Goal: Task Accomplishment & Management: Use online tool/utility

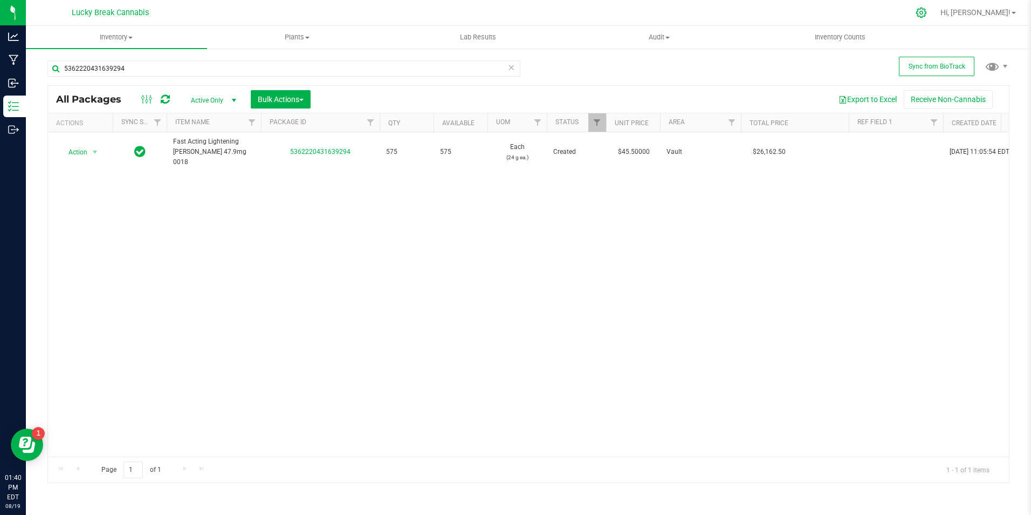
click at [927, 13] on icon at bounding box center [921, 13] width 10 height 10
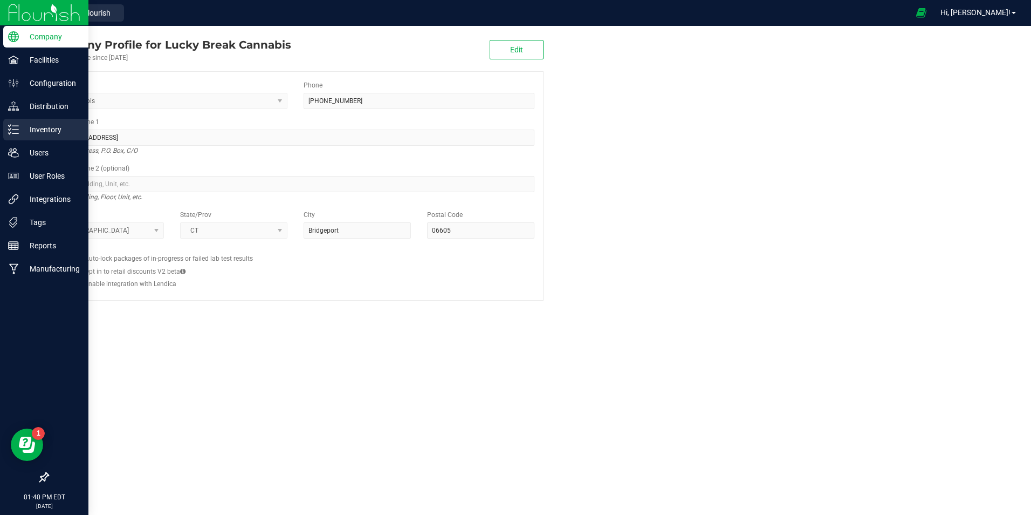
click at [33, 128] on p "Inventory" at bounding box center [51, 129] width 65 height 13
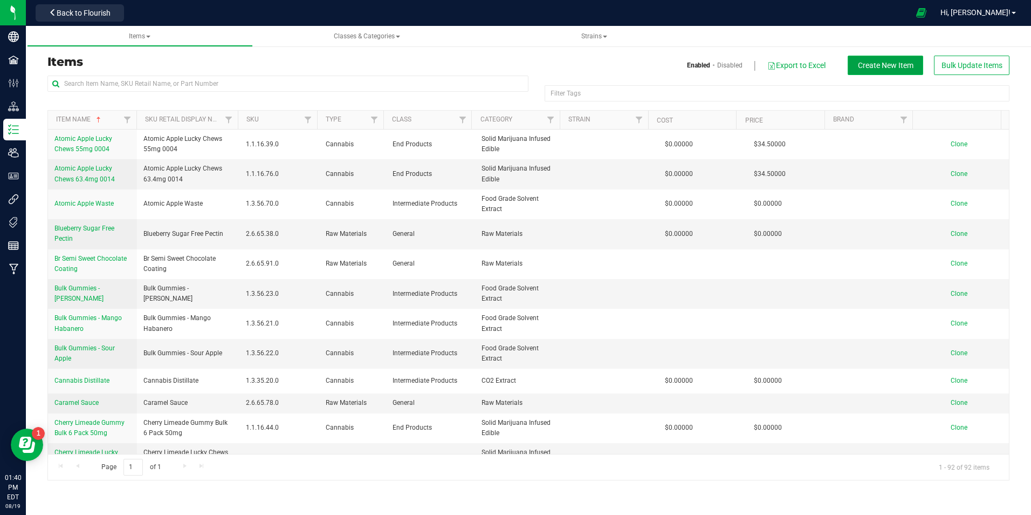
click at [887, 71] on button "Create New Item" at bounding box center [886, 65] width 76 height 19
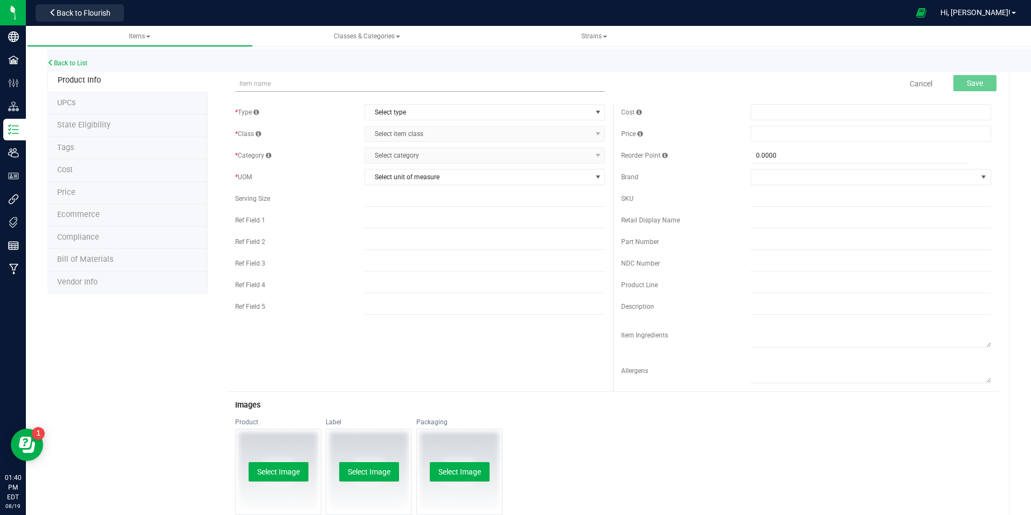
click at [387, 86] on input "text" at bounding box center [420, 84] width 370 height 16
type input "Terepene - Fruit #132"
click at [402, 109] on span "Select type" at bounding box center [478, 112] width 226 height 15
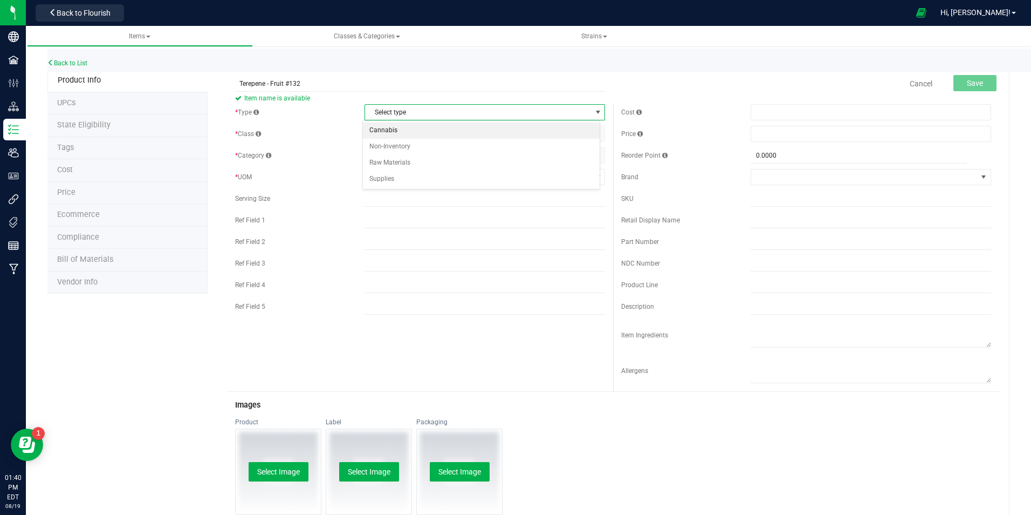
click at [405, 126] on li "Cannabis" at bounding box center [481, 130] width 237 height 16
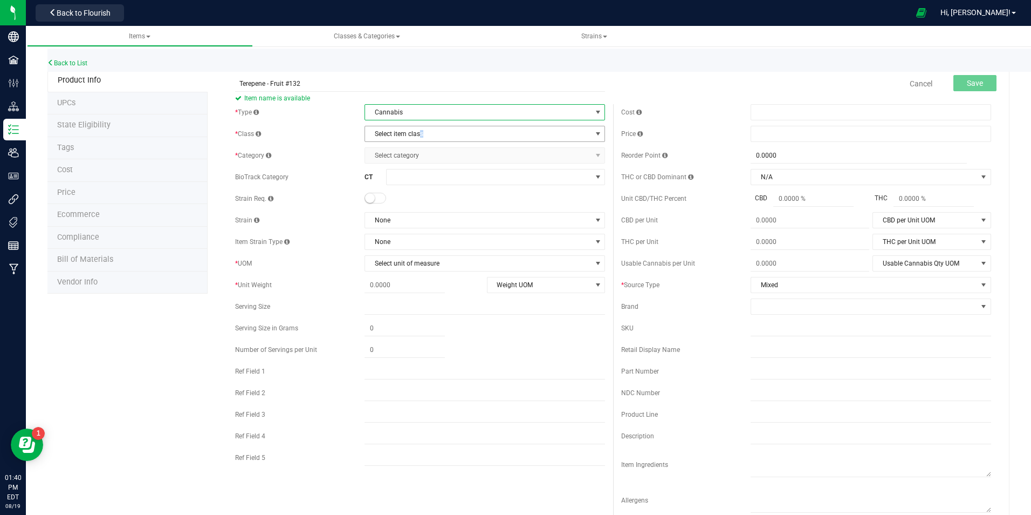
click at [420, 134] on span "Select item class" at bounding box center [478, 133] width 226 height 15
click at [412, 186] on li "Intermediate Products" at bounding box center [481, 184] width 237 height 16
click at [412, 149] on span "Select category" at bounding box center [478, 155] width 226 height 15
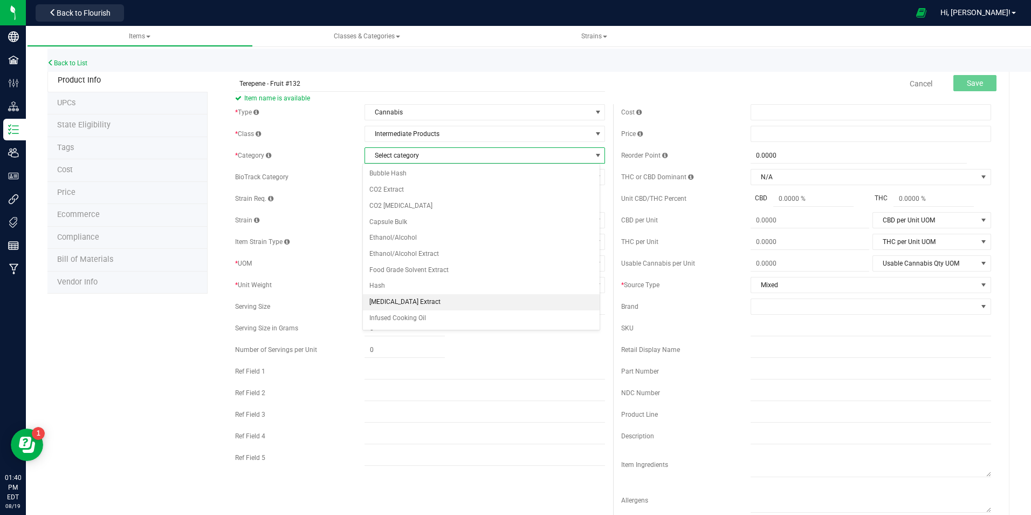
click at [407, 302] on li "[MEDICAL_DATA] Extract" at bounding box center [481, 302] width 237 height 16
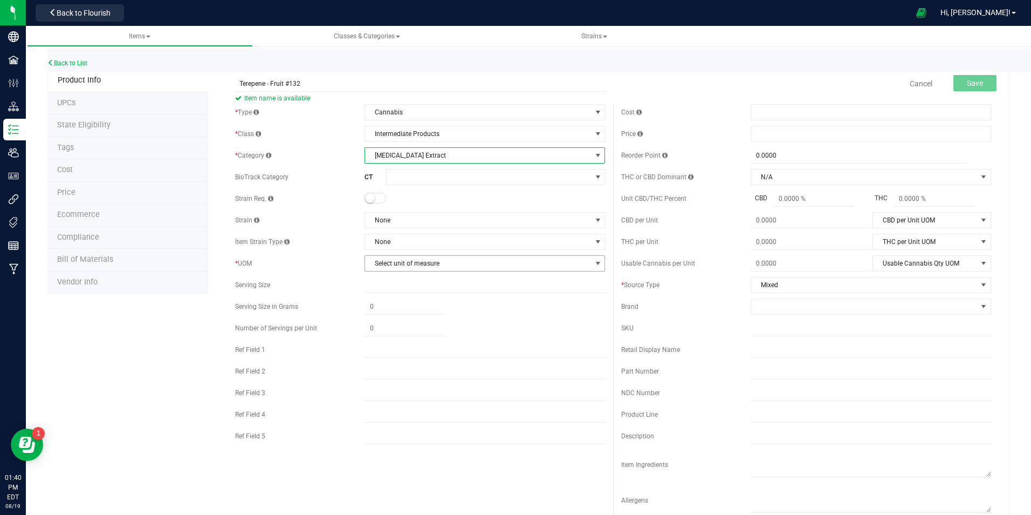
click at [394, 258] on span "Select unit of measure" at bounding box center [478, 263] width 226 height 15
click at [398, 391] on li "Milliliter" at bounding box center [481, 394] width 237 height 16
click at [348, 275] on div "* Type Cannabis Select type Cannabis Non-Inventory Raw Materials Supplies * Cla…" at bounding box center [420, 276] width 386 height 345
click at [971, 87] on span "Save" at bounding box center [975, 83] width 16 height 9
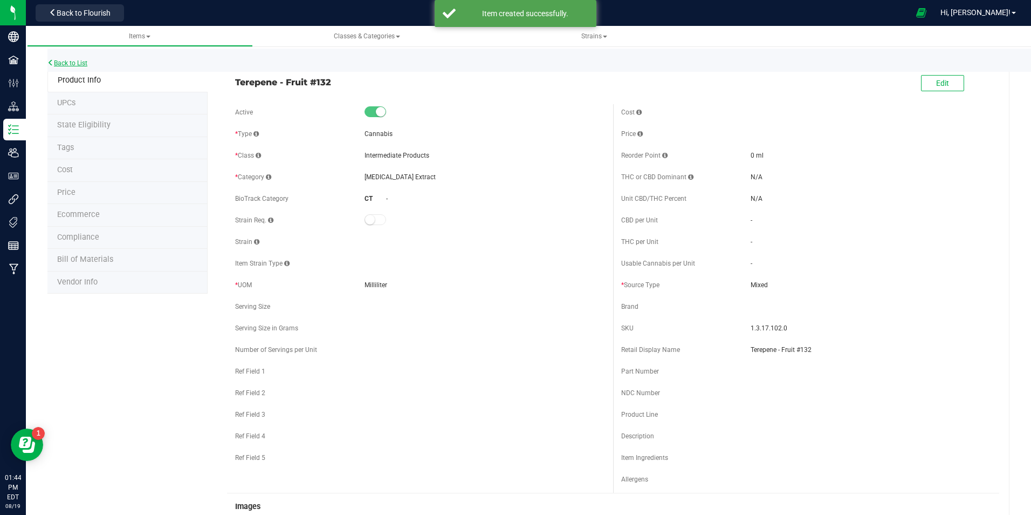
click at [81, 62] on link "Back to List" at bounding box center [67, 63] width 40 height 8
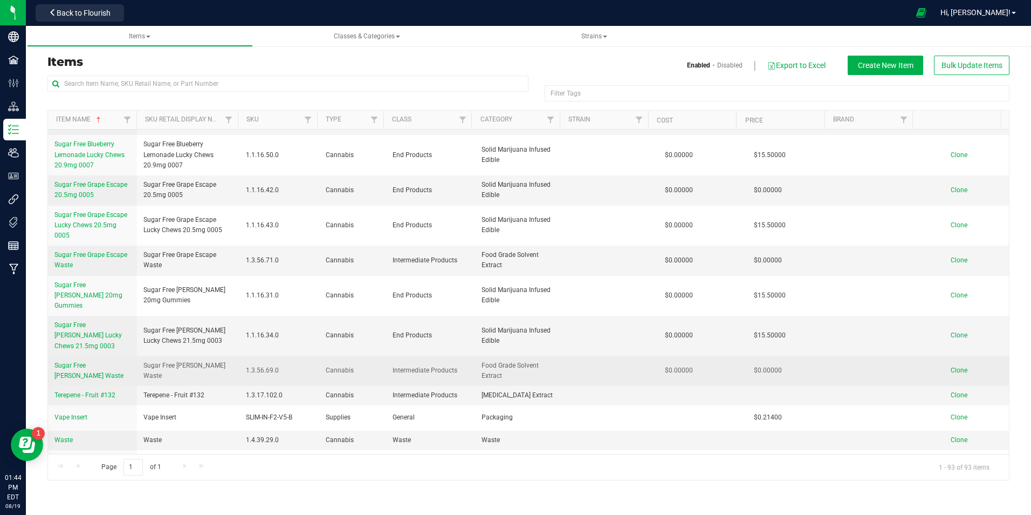
scroll to position [2363, 0]
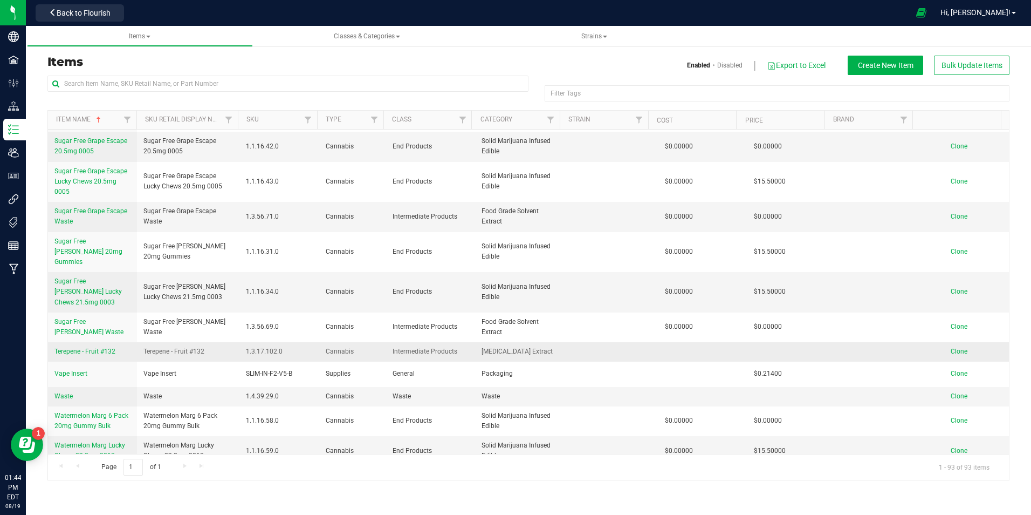
click at [954, 347] on span "Clone" at bounding box center [959, 351] width 17 height 8
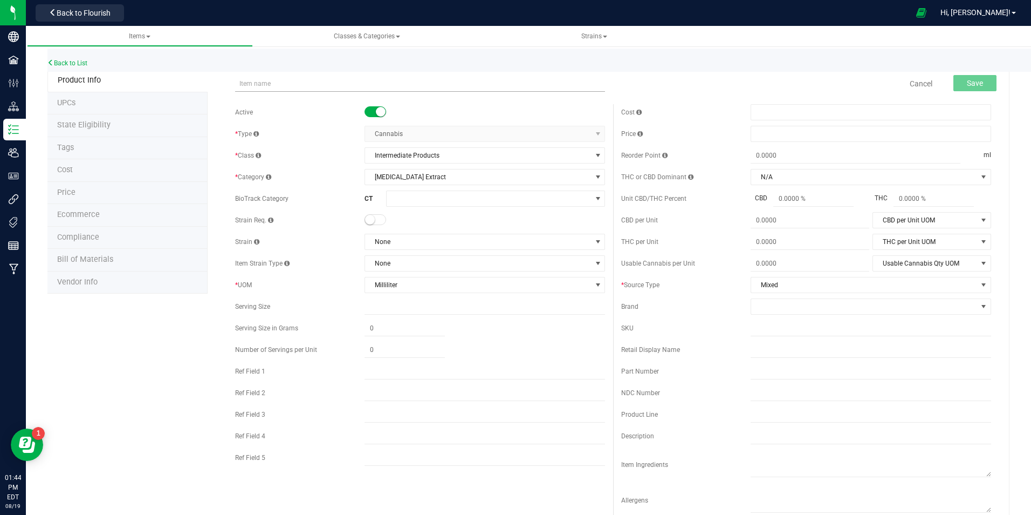
click at [344, 83] on input "text" at bounding box center [420, 84] width 370 height 16
type input "Terepene - Fruit #132"
type input "0.0000"
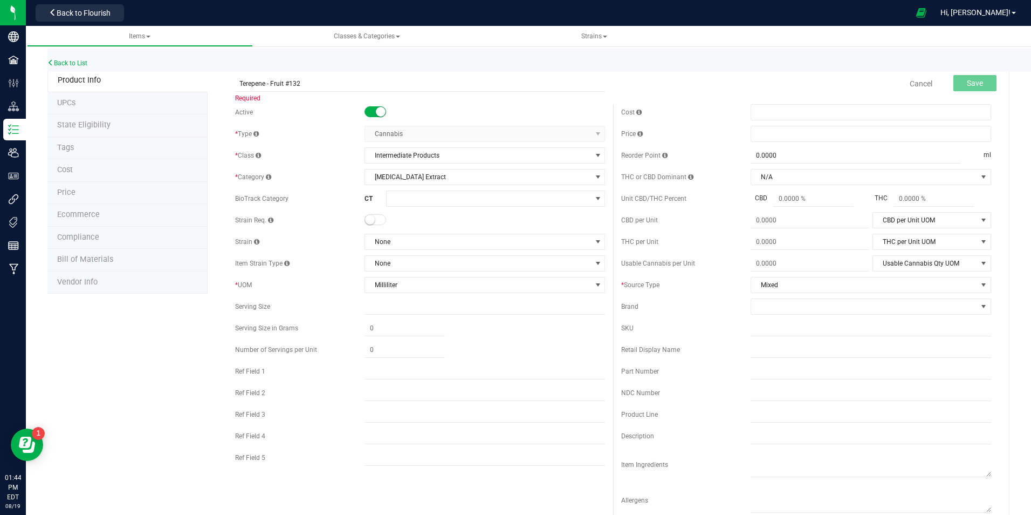
click at [321, 73] on div "Terepene - Fruit #132 Required" at bounding box center [420, 76] width 386 height 13
type input "0.0000"
click at [319, 81] on input "Terepene - Fruit #132" at bounding box center [420, 84] width 370 height 16
type input "Terepene - Purple #101"
click at [678, 81] on div "Cancel Save" at bounding box center [806, 83] width 386 height 27
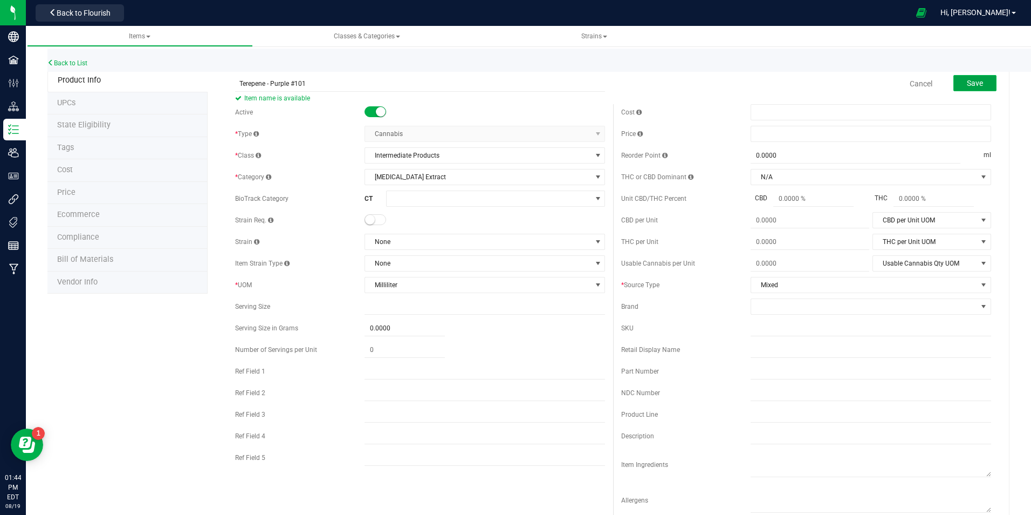
click at [969, 83] on span "Save" at bounding box center [975, 83] width 16 height 9
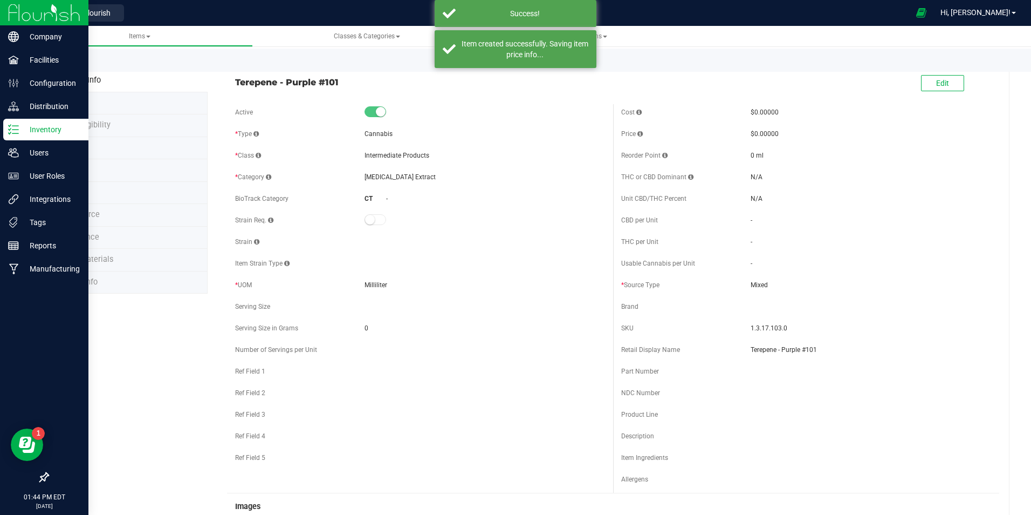
click at [22, 9] on img at bounding box center [44, 12] width 72 height 25
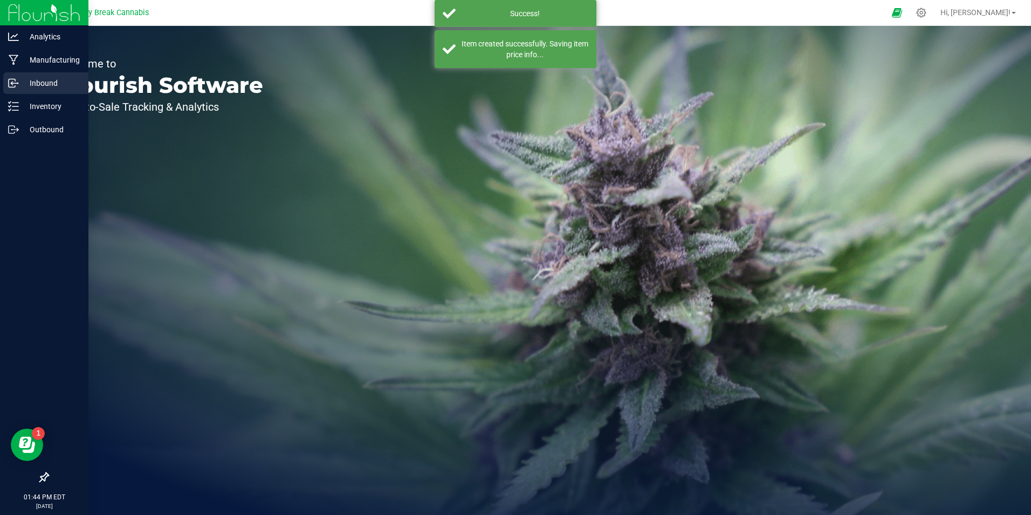
click at [46, 84] on p "Inbound" at bounding box center [51, 83] width 65 height 13
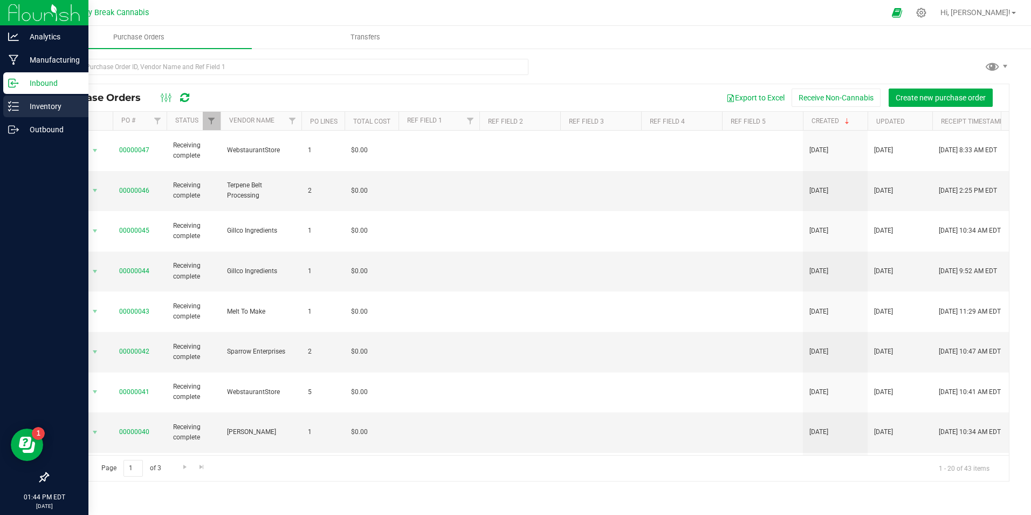
click at [34, 105] on p "Inventory" at bounding box center [51, 106] width 65 height 13
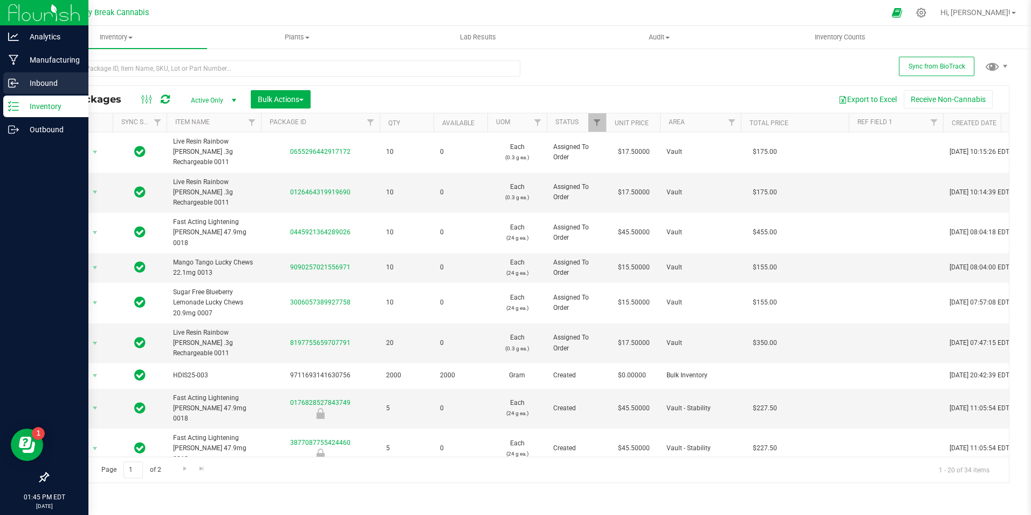
click at [43, 85] on p "Inbound" at bounding box center [51, 83] width 65 height 13
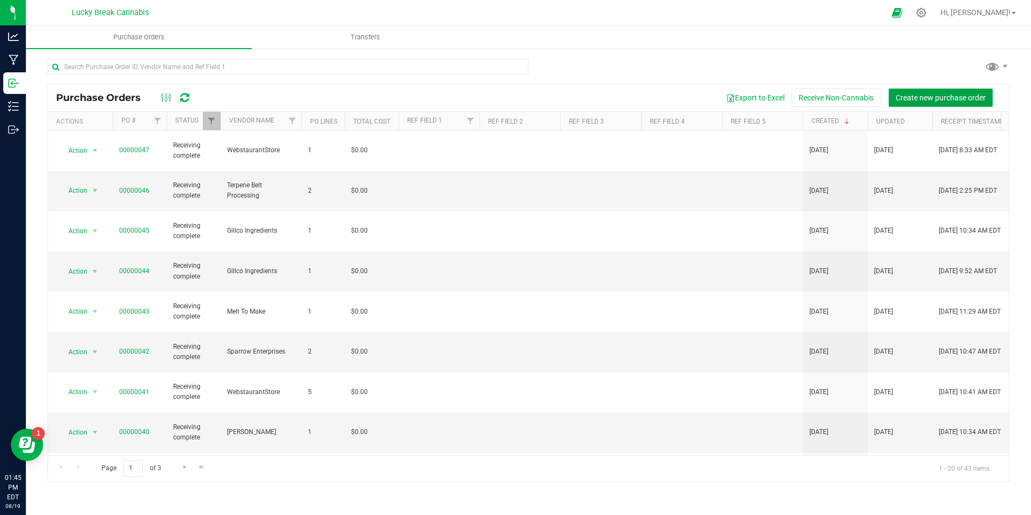
click at [912, 100] on span "Create new purchase order" at bounding box center [941, 97] width 90 height 9
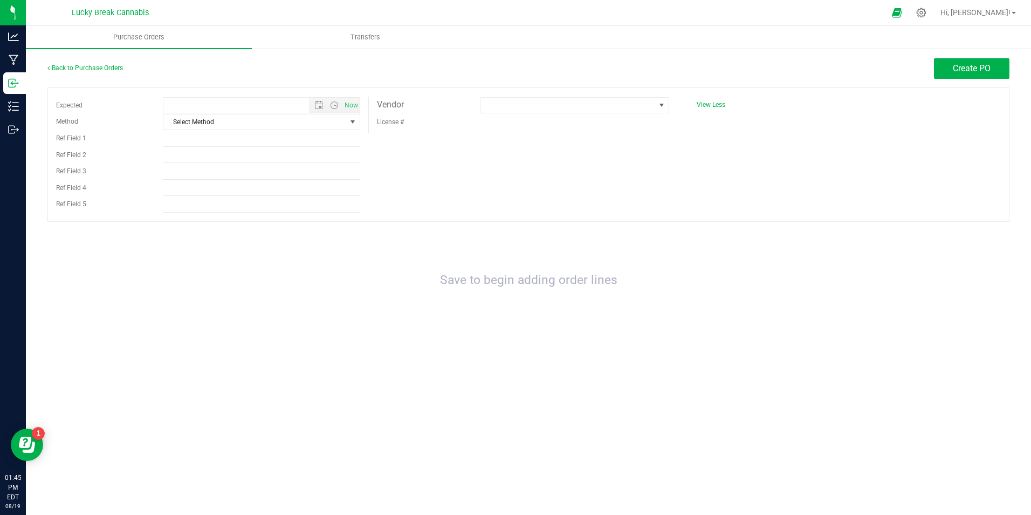
type input "[DATE] 1:45 PM"
click at [545, 107] on span at bounding box center [568, 105] width 175 height 15
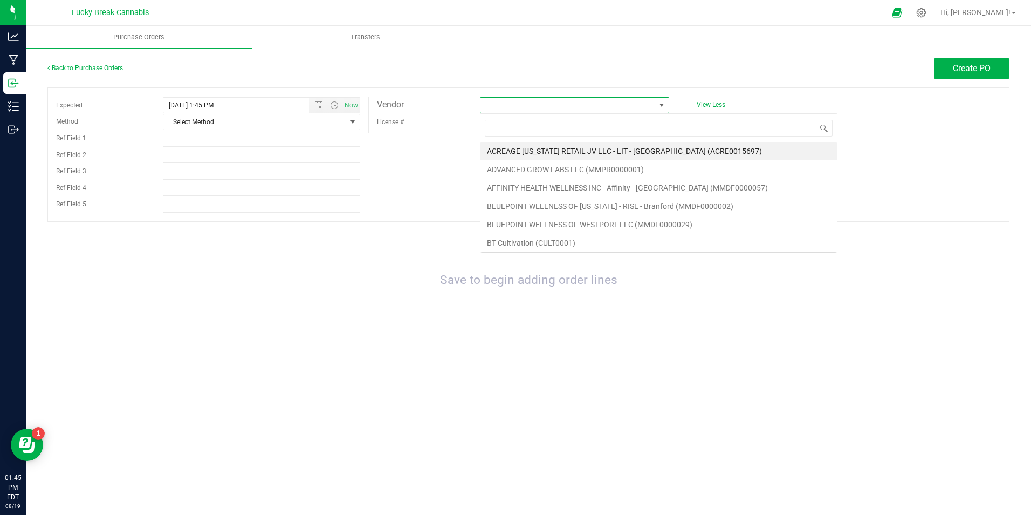
scroll to position [16, 190]
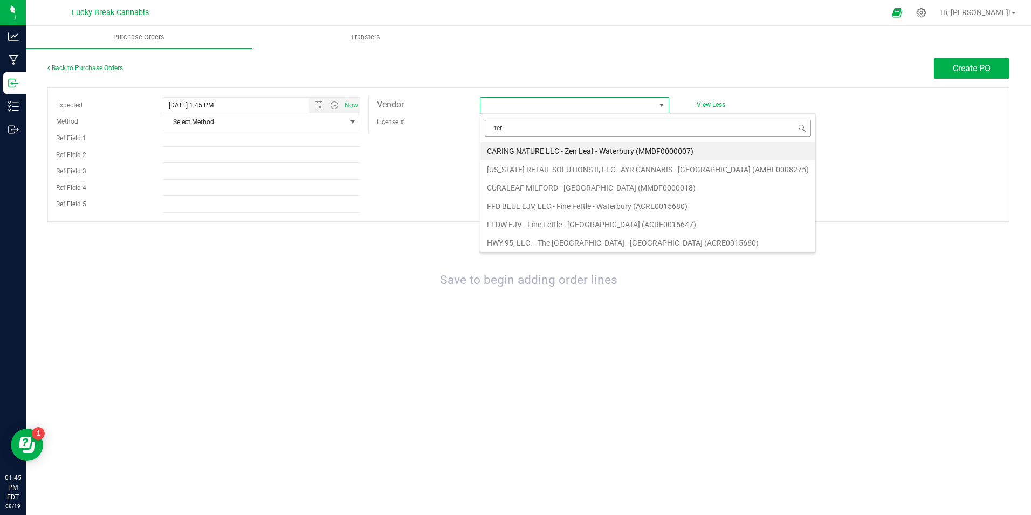
type input "terp"
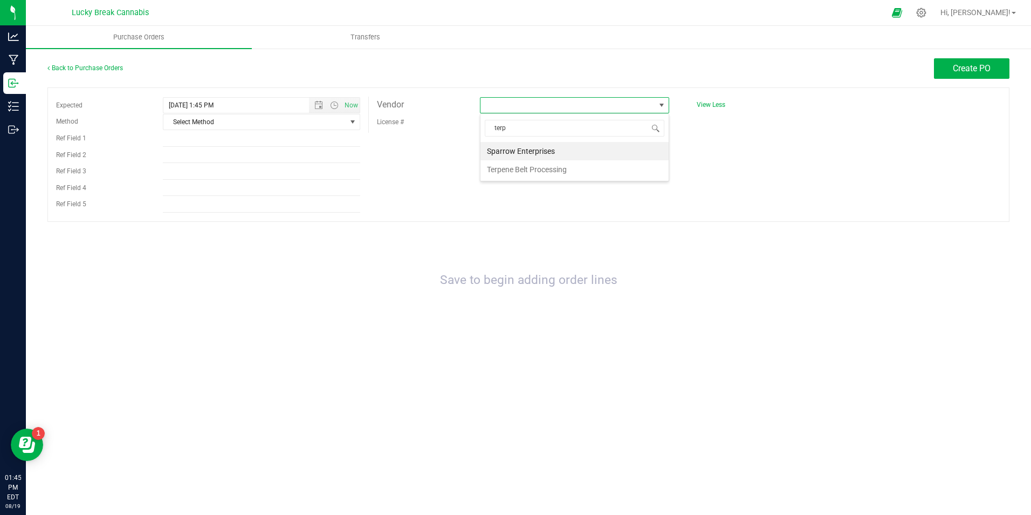
click at [549, 166] on li "Terpene Belt Processing" at bounding box center [575, 169] width 188 height 18
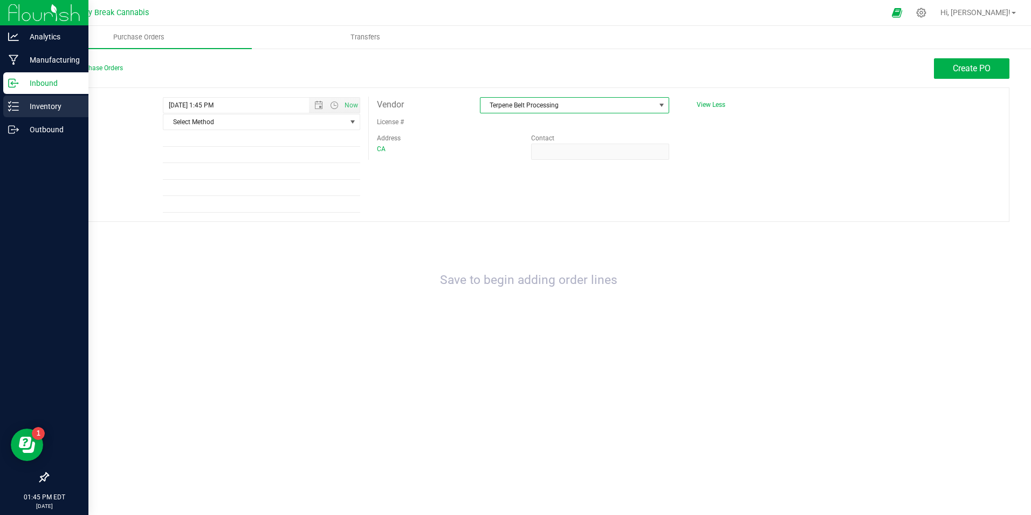
click at [45, 107] on p "Inventory" at bounding box center [51, 106] width 65 height 13
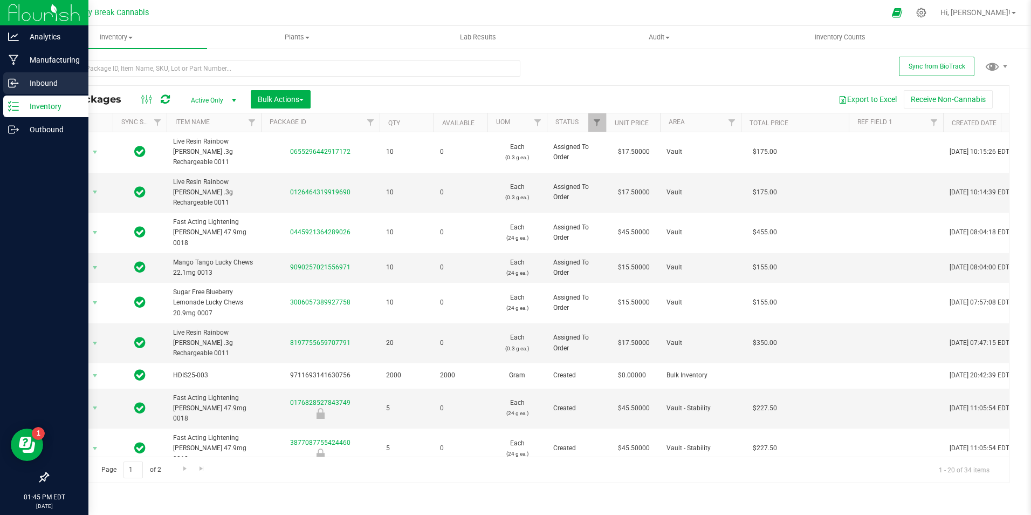
click at [49, 79] on p "Inbound" at bounding box center [51, 83] width 65 height 13
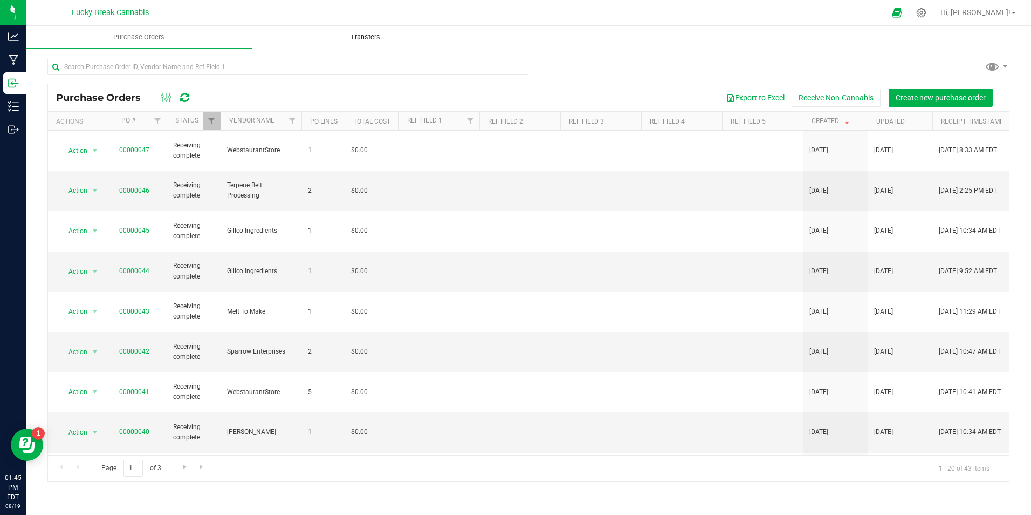
click at [359, 38] on span "Transfers" at bounding box center [365, 37] width 59 height 10
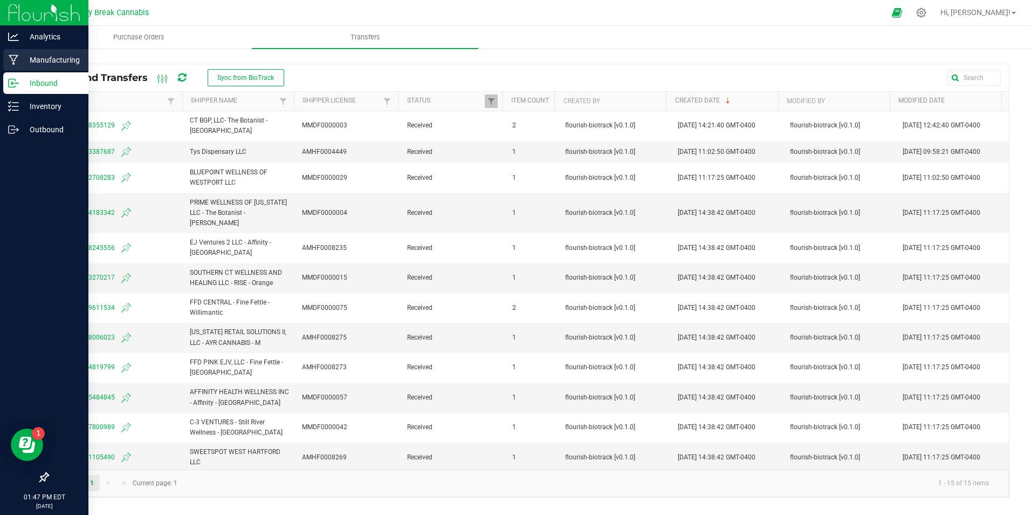
click at [35, 60] on p "Manufacturing" at bounding box center [51, 59] width 65 height 13
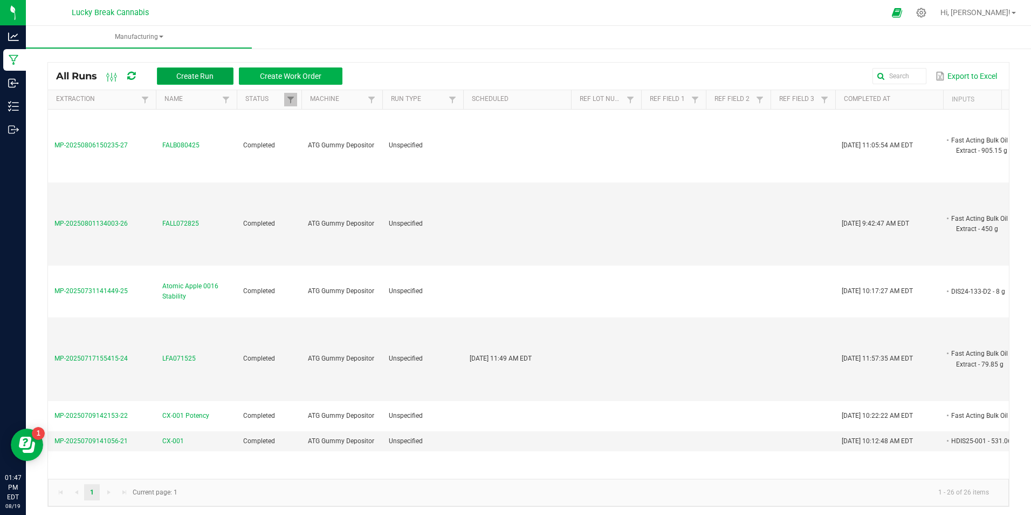
click at [202, 73] on span "Create Run" at bounding box center [194, 76] width 37 height 9
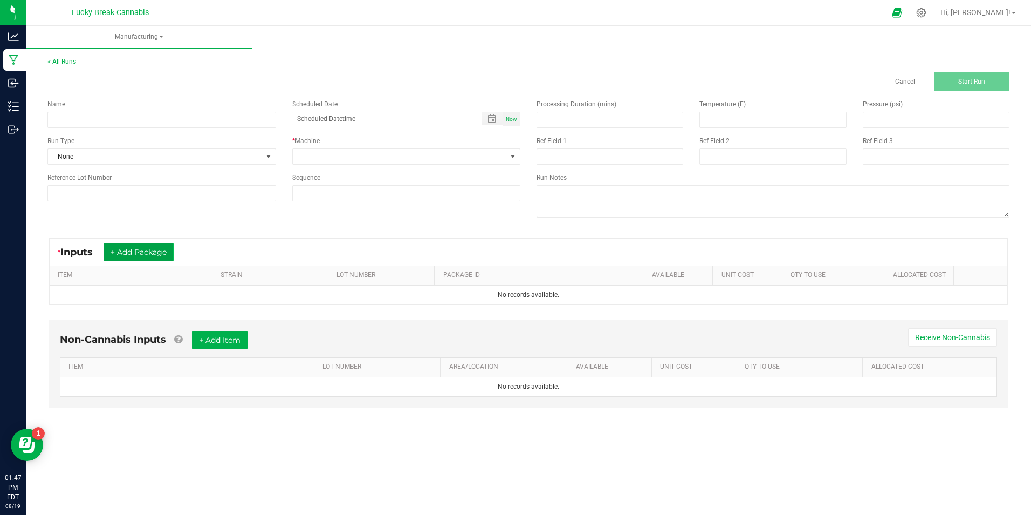
click at [142, 251] on button "+ Add Package" at bounding box center [139, 252] width 70 height 18
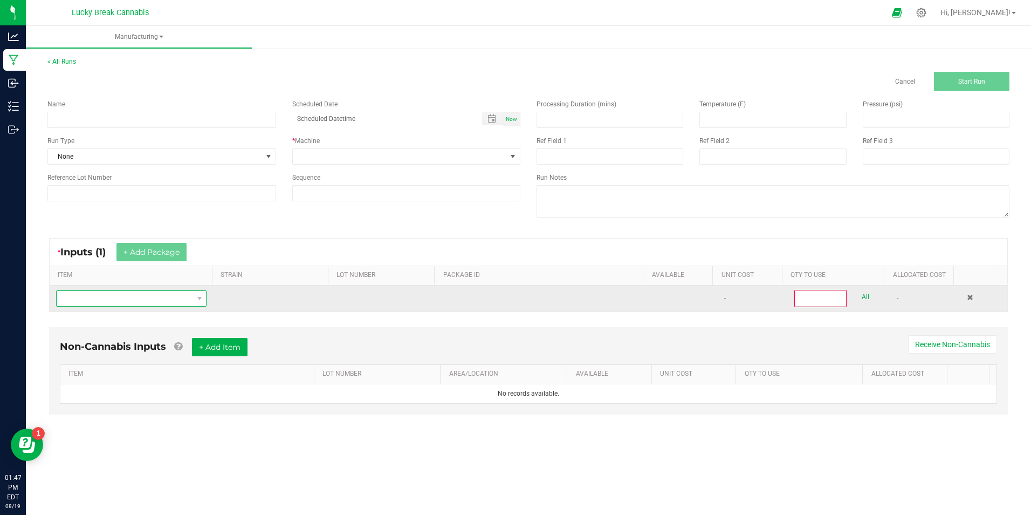
click at [139, 298] on span "NO DATA FOUND" at bounding box center [125, 298] width 136 height 15
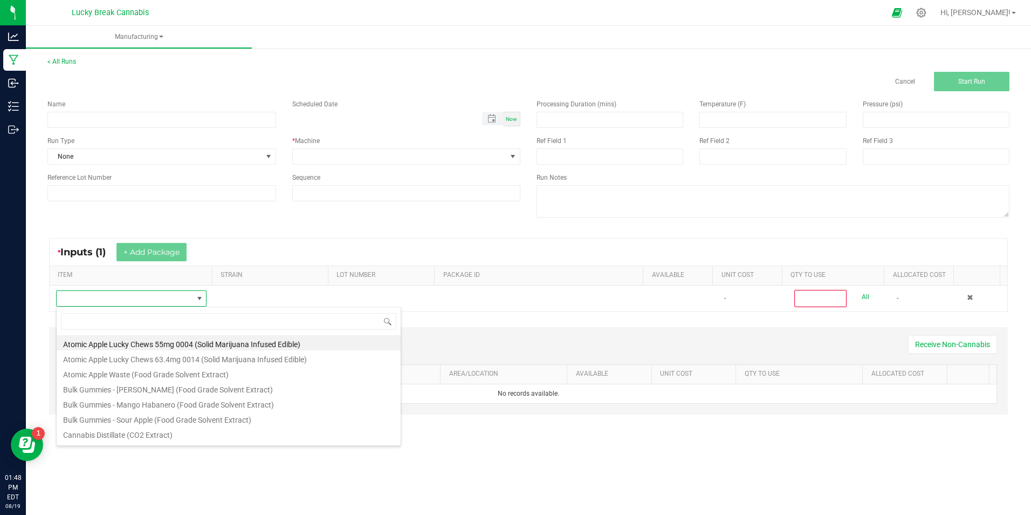
type input "month/day/year hour:minute AM"
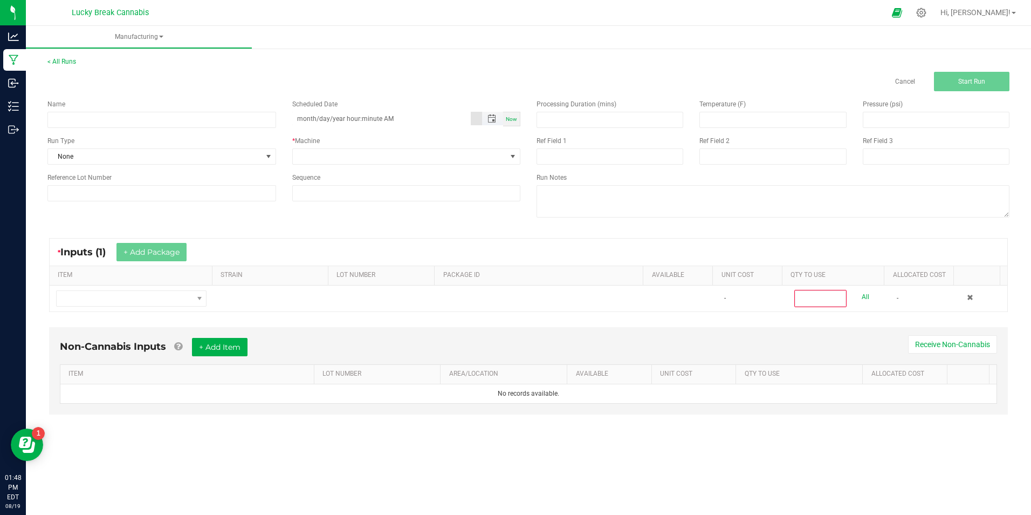
click at [448, 115] on input "month/day/year hour:minute AM" at bounding box center [381, 118] width 179 height 13
click at [903, 82] on link "Cancel" at bounding box center [905, 81] width 20 height 9
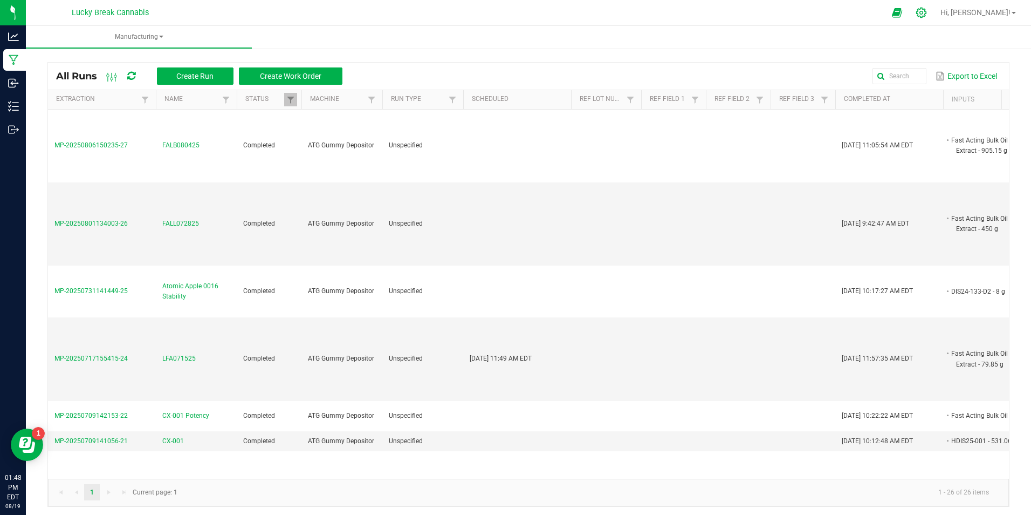
click at [927, 10] on icon at bounding box center [921, 12] width 11 height 11
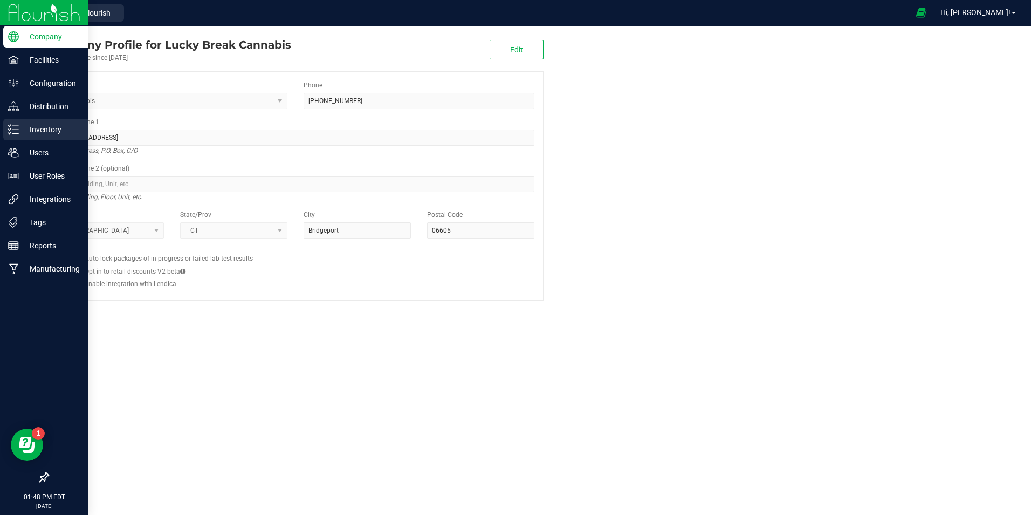
click at [60, 125] on p "Inventory" at bounding box center [51, 129] width 65 height 13
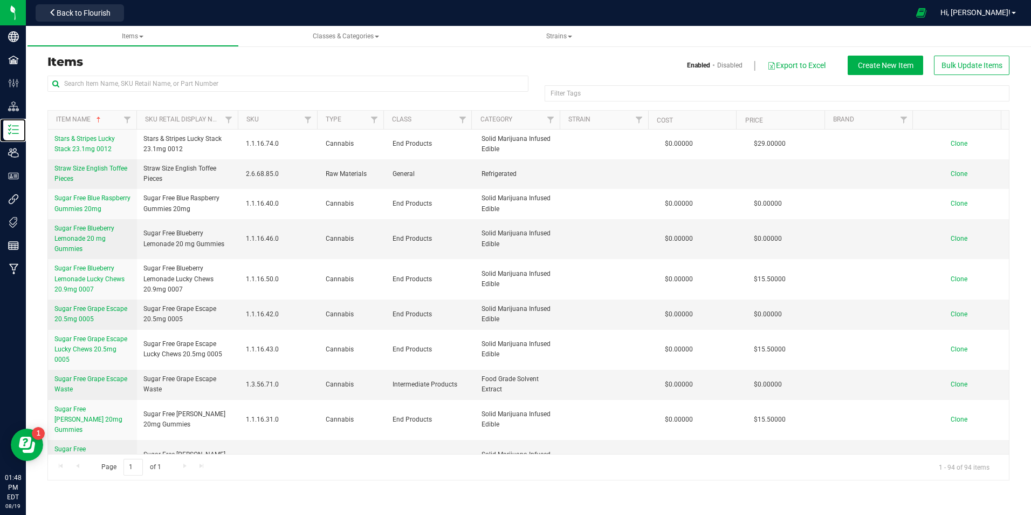
scroll to position [2388, 0]
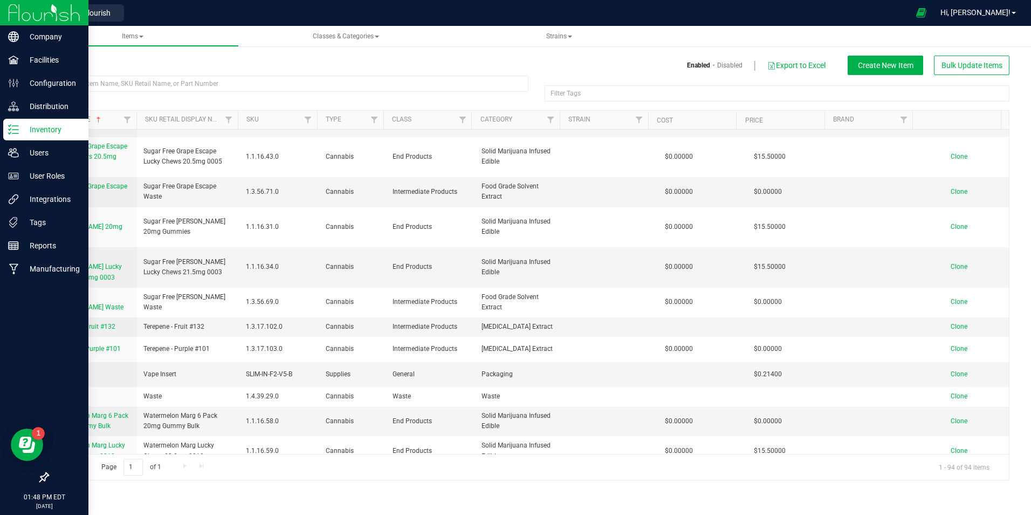
click at [57, 0] on img at bounding box center [44, 12] width 72 height 25
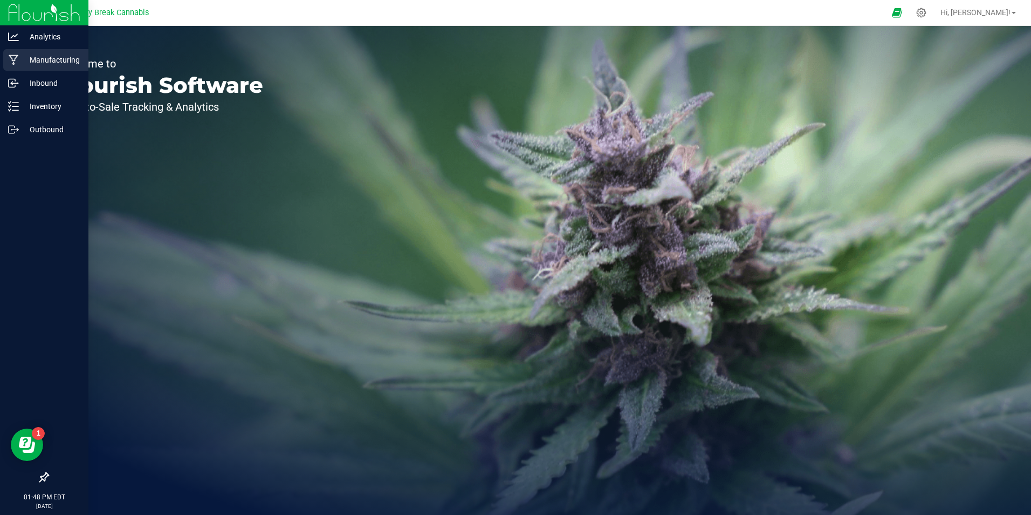
click at [59, 57] on p "Manufacturing" at bounding box center [51, 59] width 65 height 13
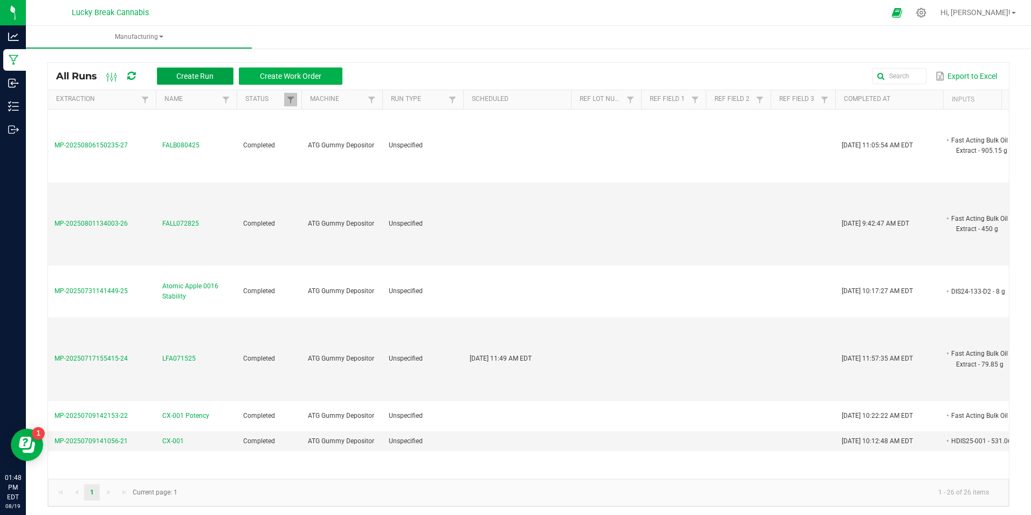
click at [187, 73] on span "Create Run" at bounding box center [194, 76] width 37 height 9
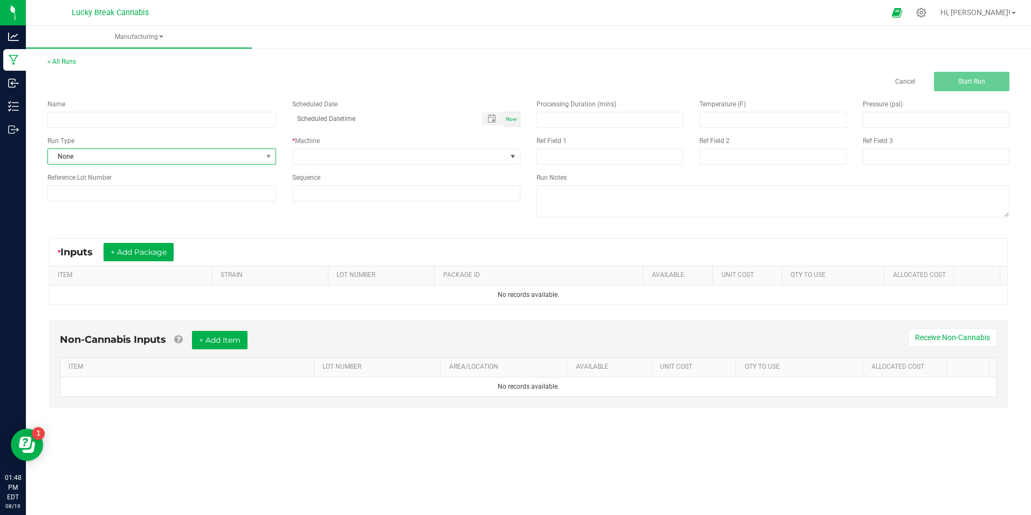
click at [160, 153] on span "None" at bounding box center [155, 156] width 214 height 15
click at [184, 76] on div "Cancel Start Run" at bounding box center [528, 81] width 979 height 19
click at [147, 245] on button "+ Add Package" at bounding box center [139, 252] width 70 height 18
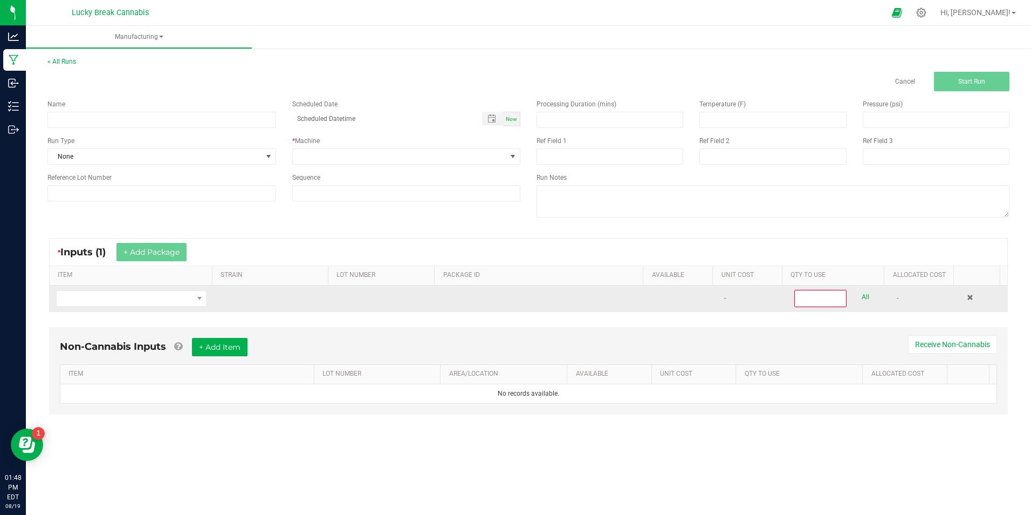
click at [180, 289] on td at bounding box center [131, 298] width 163 height 26
click at [180, 292] on span "NO DATA FOUND" at bounding box center [125, 298] width 136 height 15
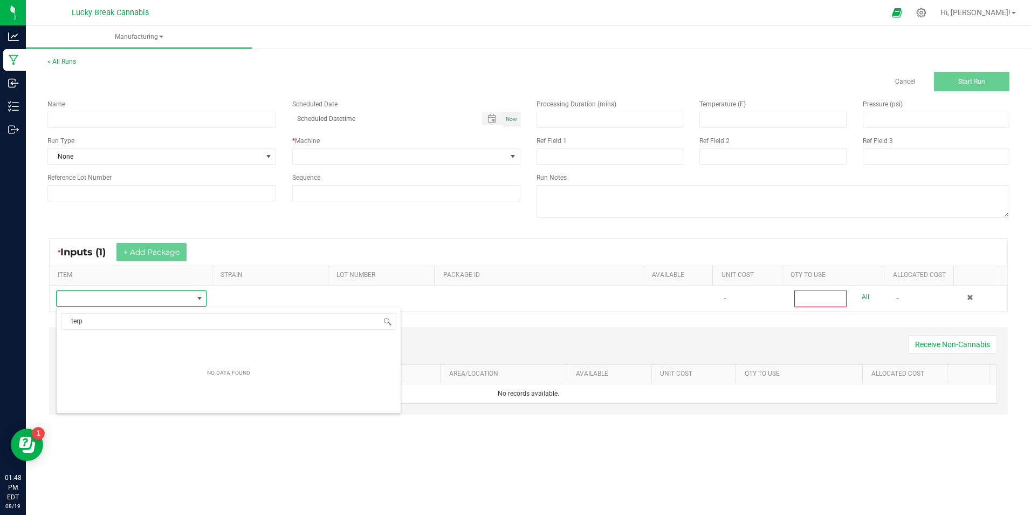
scroll to position [0, 0]
click at [226, 317] on input "terp" at bounding box center [229, 321] width 336 height 17
click at [217, 318] on input "terp" at bounding box center [229, 321] width 336 height 17
type input "ter"
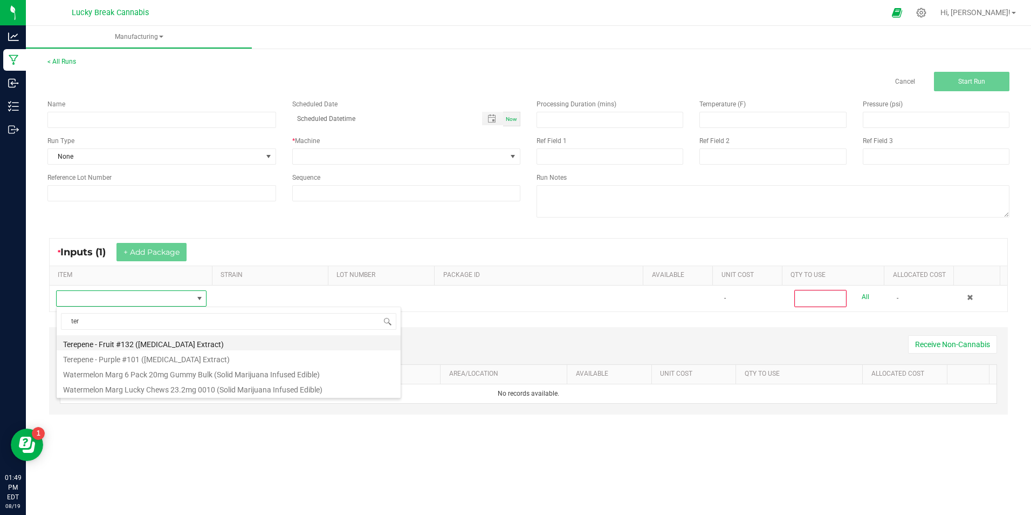
click at [118, 339] on li "Terepene - Fruit #132 ([MEDICAL_DATA] Extract)" at bounding box center [229, 342] width 344 height 15
type input "0"
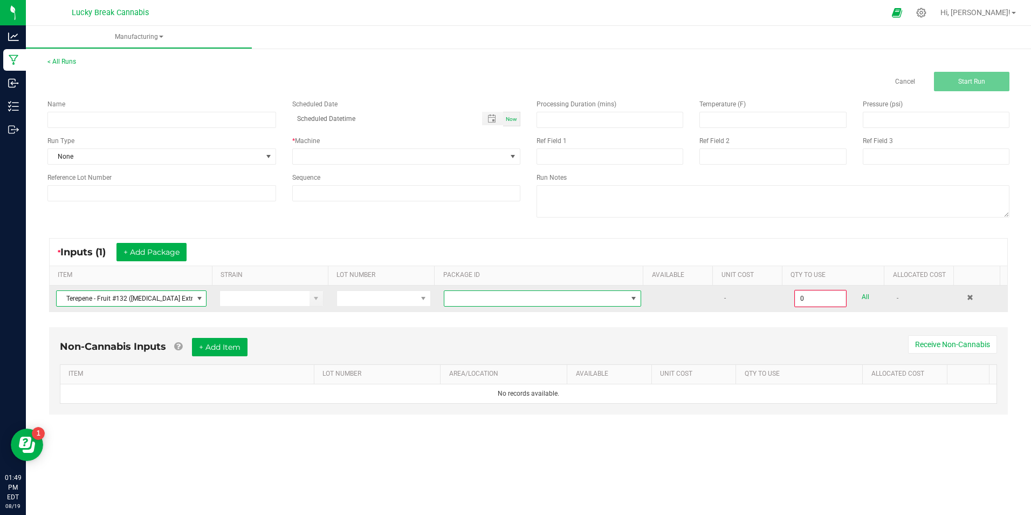
click at [629, 299] on span "NO DATA FOUND" at bounding box center [633, 298] width 9 height 9
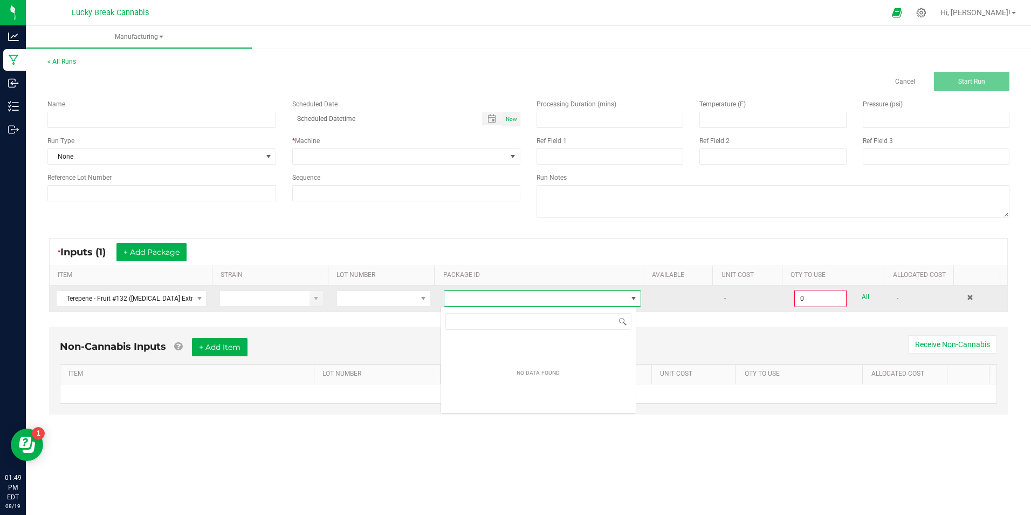
scroll to position [16, 195]
click at [588, 297] on span "NO DATA FOUND" at bounding box center [535, 298] width 183 height 15
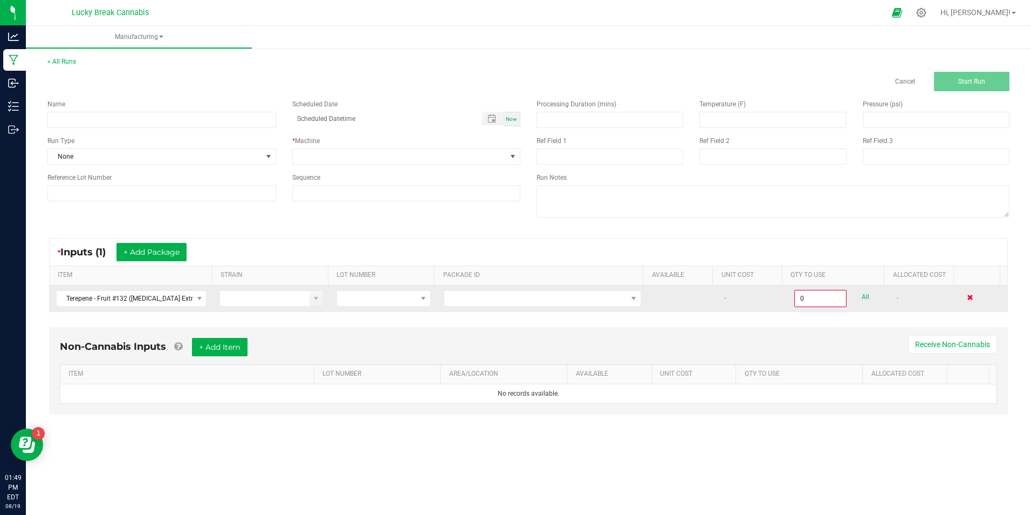
click at [967, 298] on span at bounding box center [970, 297] width 6 height 6
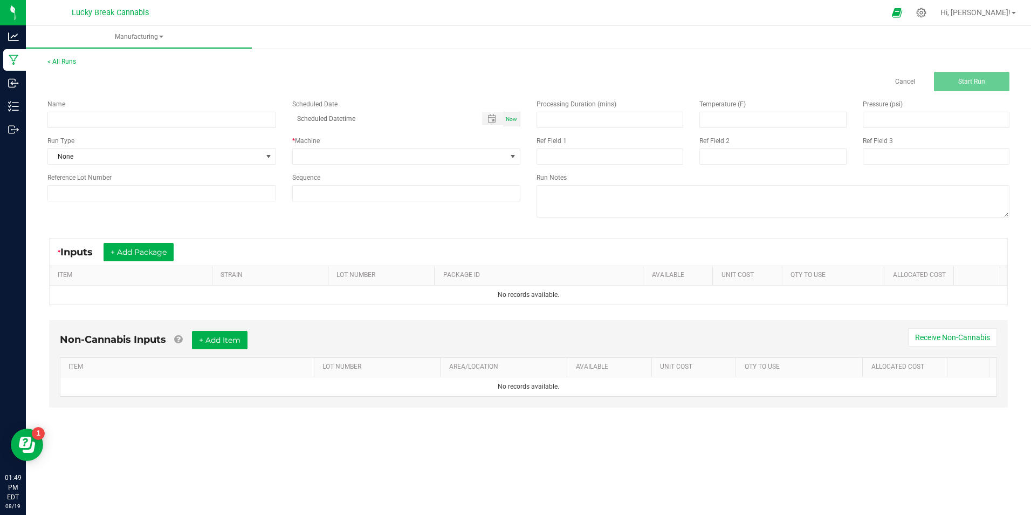
click at [279, 214] on div "Name Scheduled Date Now Run Type None * Machine Reference Lot Number Sequence P…" at bounding box center [528, 159] width 979 height 137
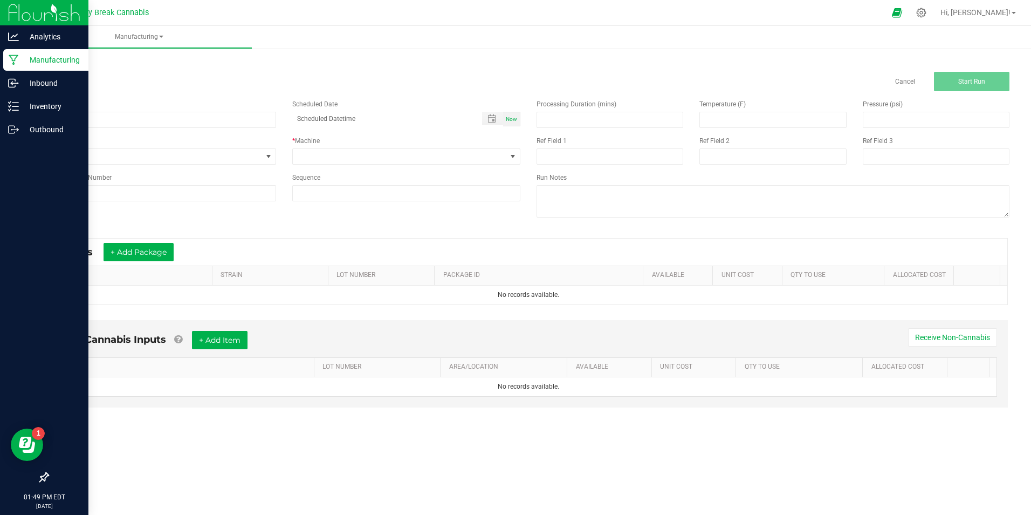
click at [60, 3] on img at bounding box center [44, 12] width 72 height 25
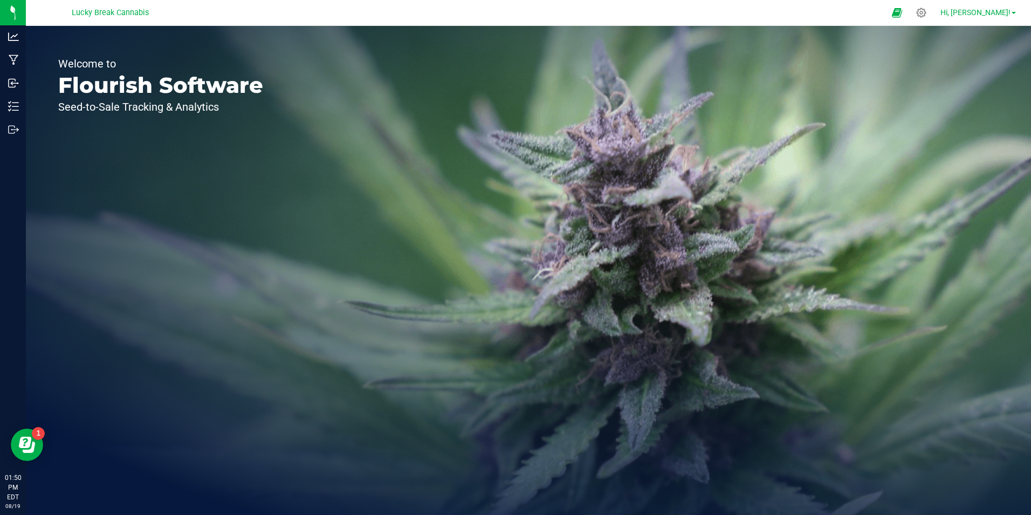
click at [1001, 10] on span "Hi, [PERSON_NAME]!" at bounding box center [976, 12] width 70 height 9
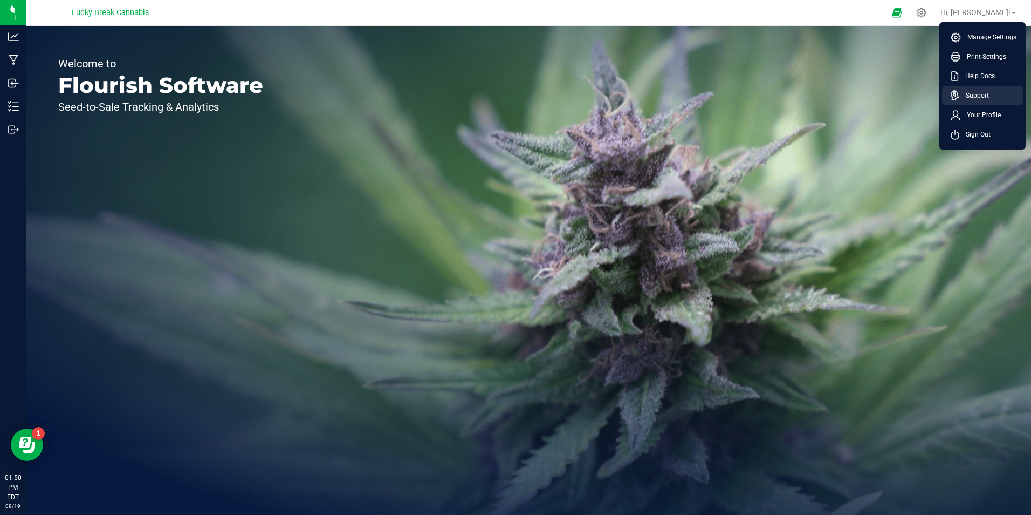
click at [975, 94] on span "Support" at bounding box center [975, 95] width 30 height 11
